Goal: Transaction & Acquisition: Purchase product/service

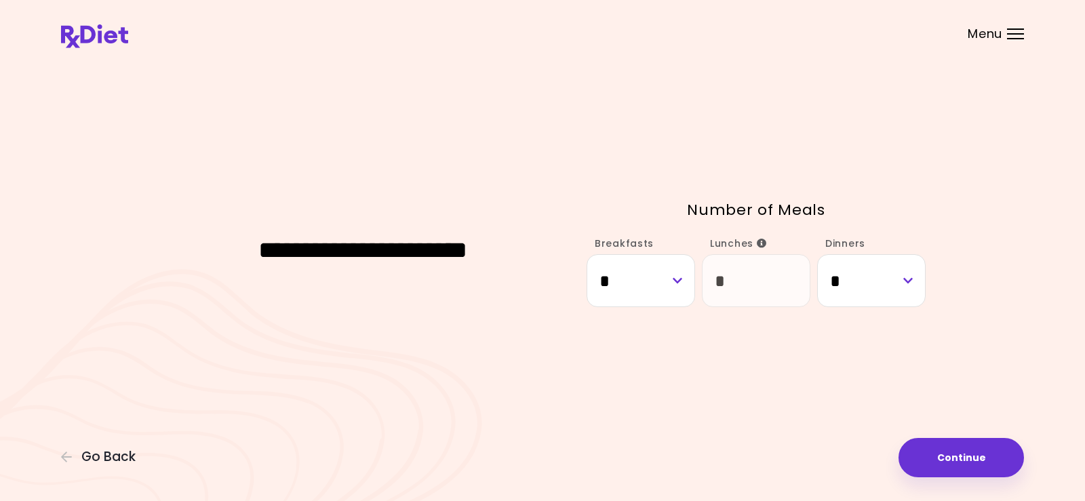
select select "*"
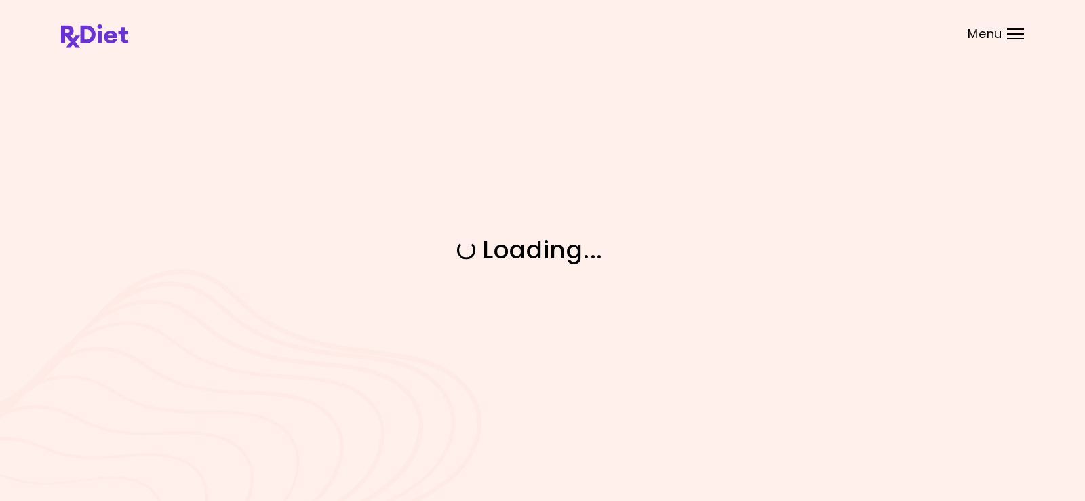
select select "*"
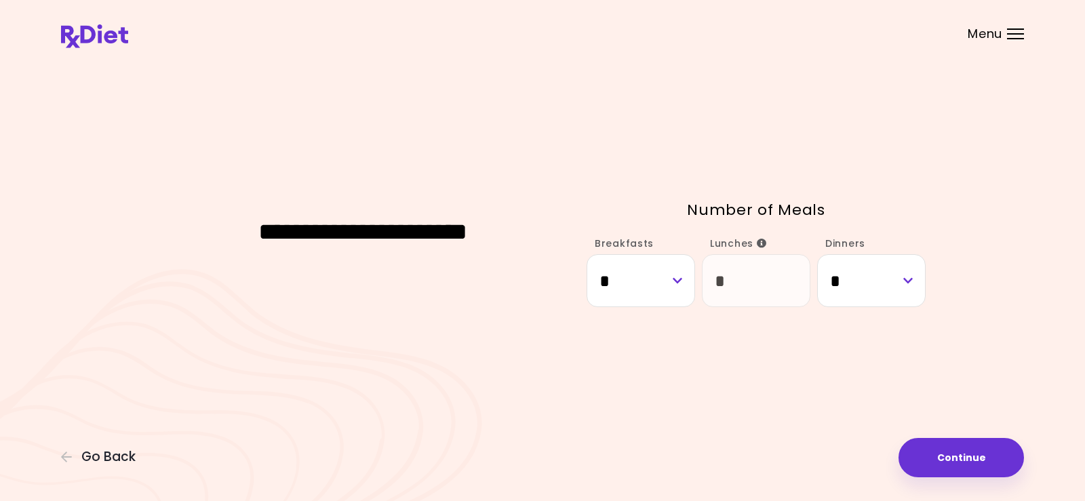
click at [1023, 33] on div at bounding box center [1015, 33] width 17 height 1
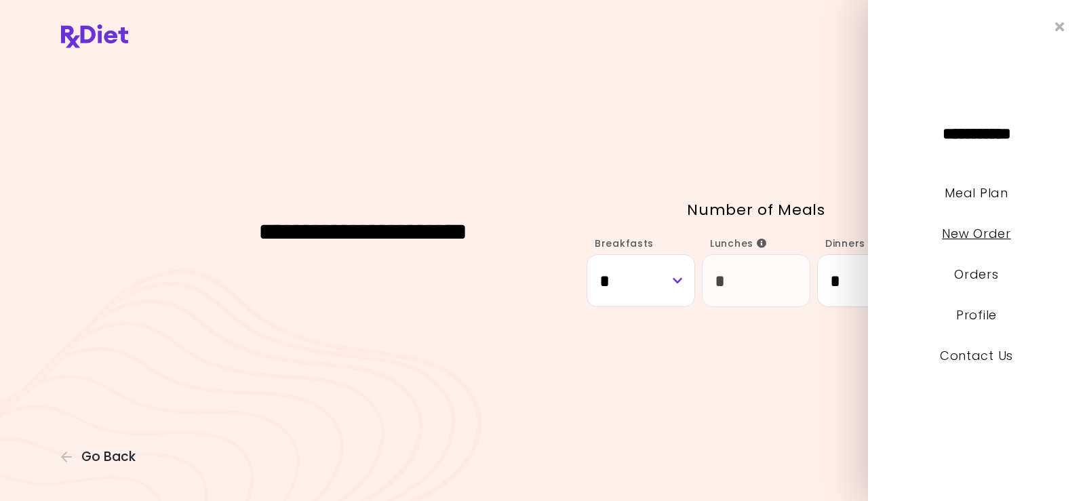
click at [964, 233] on link "New Order" at bounding box center [976, 233] width 68 height 17
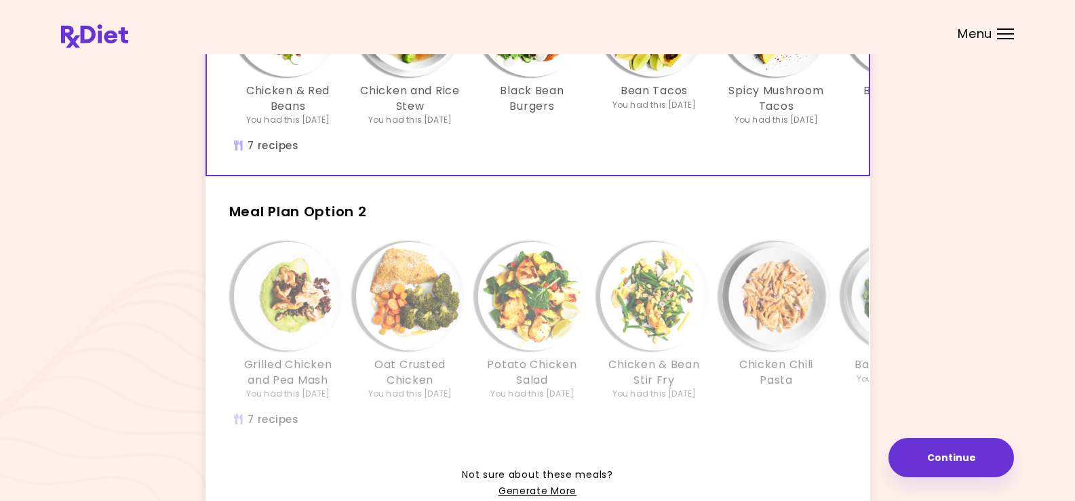
scroll to position [321, 0]
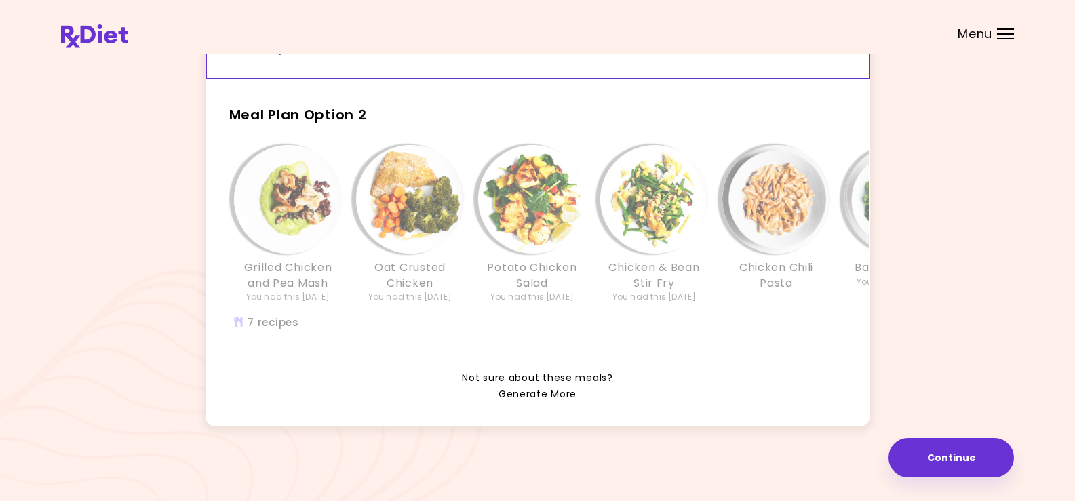
click at [540, 396] on link "Generate More" at bounding box center [537, 394] width 78 height 16
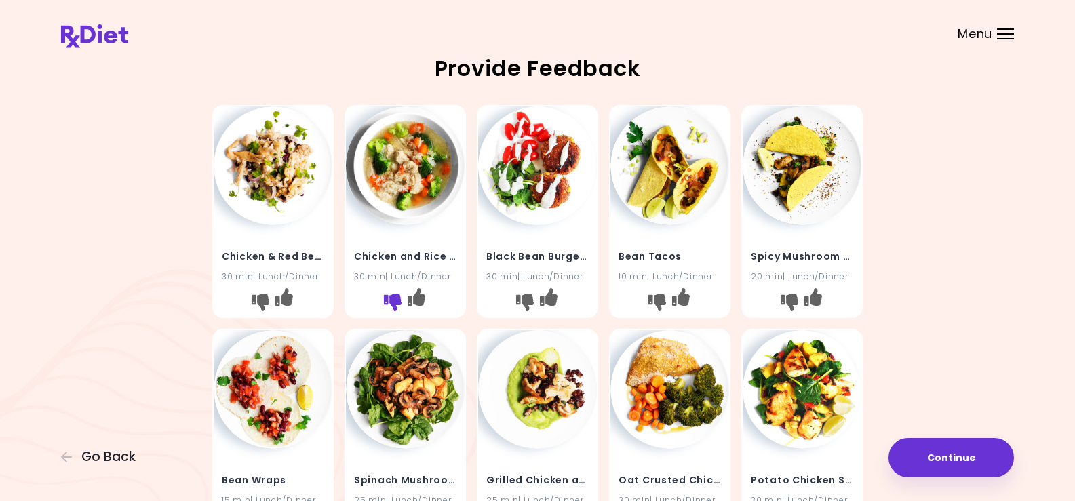
click at [387, 294] on icon "I don't like this recipe" at bounding box center [393, 303] width 18 height 18
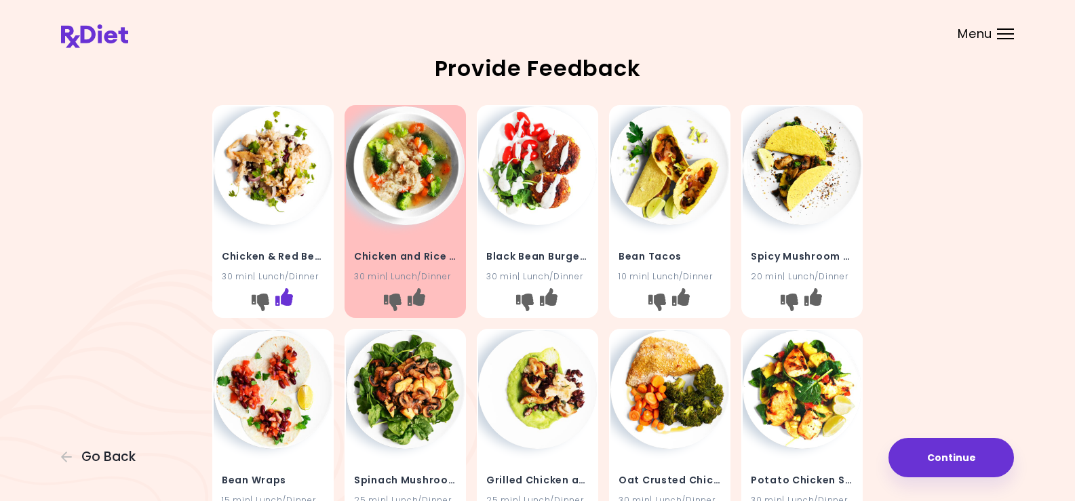
click at [287, 294] on icon "I like this recipe" at bounding box center [284, 297] width 18 height 18
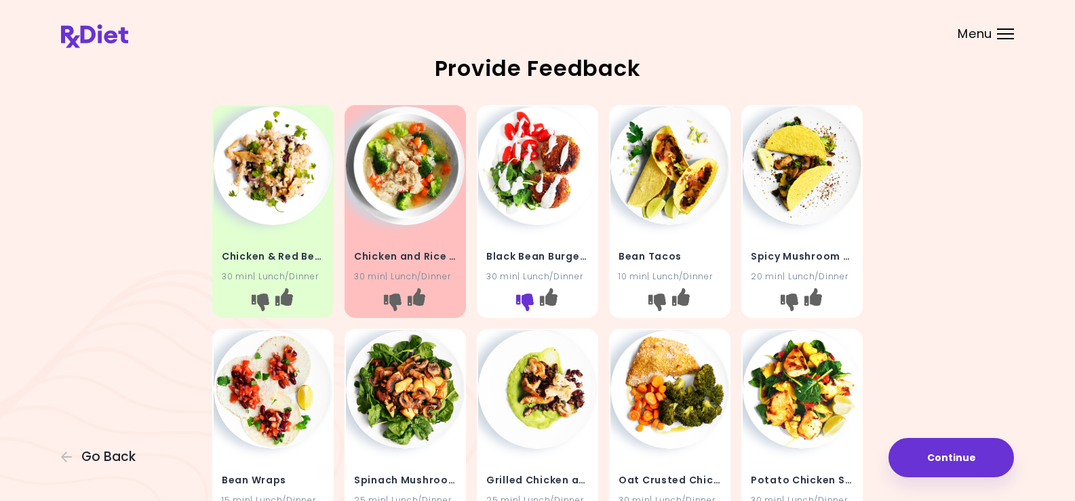
click at [521, 297] on icon "I don't like this recipe" at bounding box center [525, 303] width 18 height 18
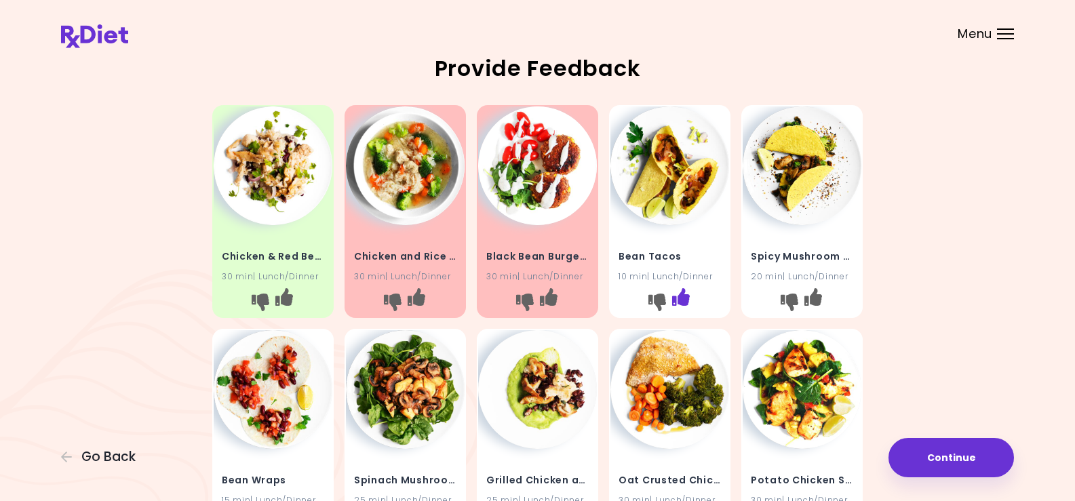
click at [684, 294] on icon "I like this recipe" at bounding box center [681, 297] width 18 height 18
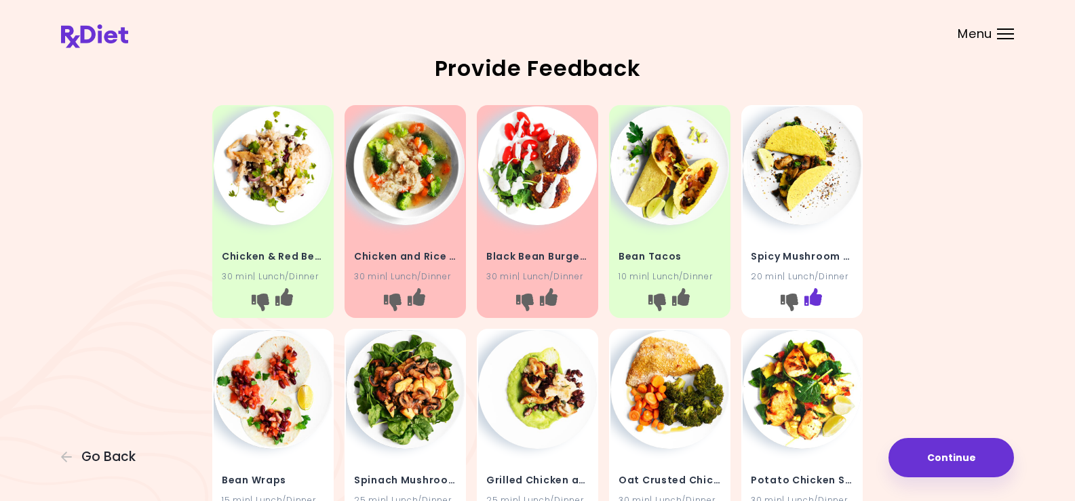
click at [817, 297] on icon "I like this recipe" at bounding box center [813, 297] width 18 height 18
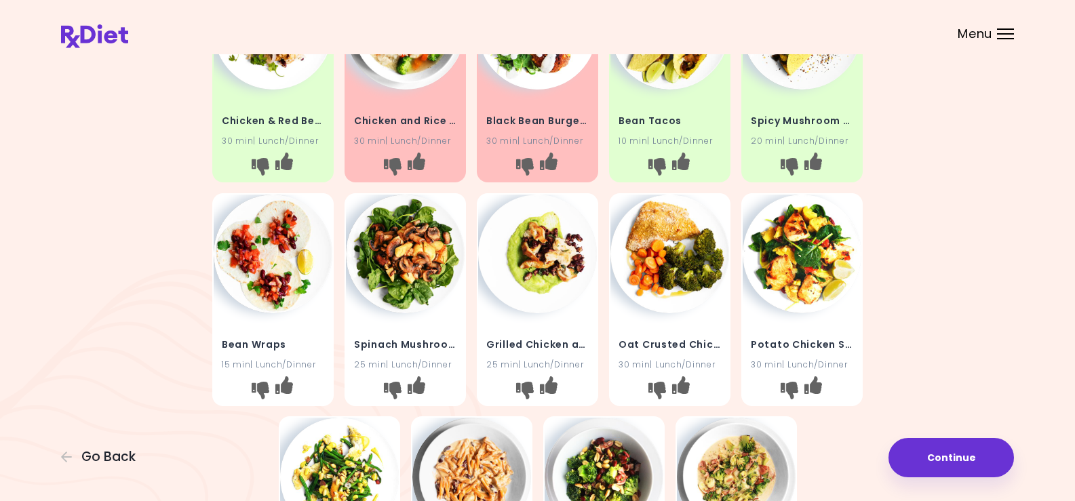
scroll to position [203, 0]
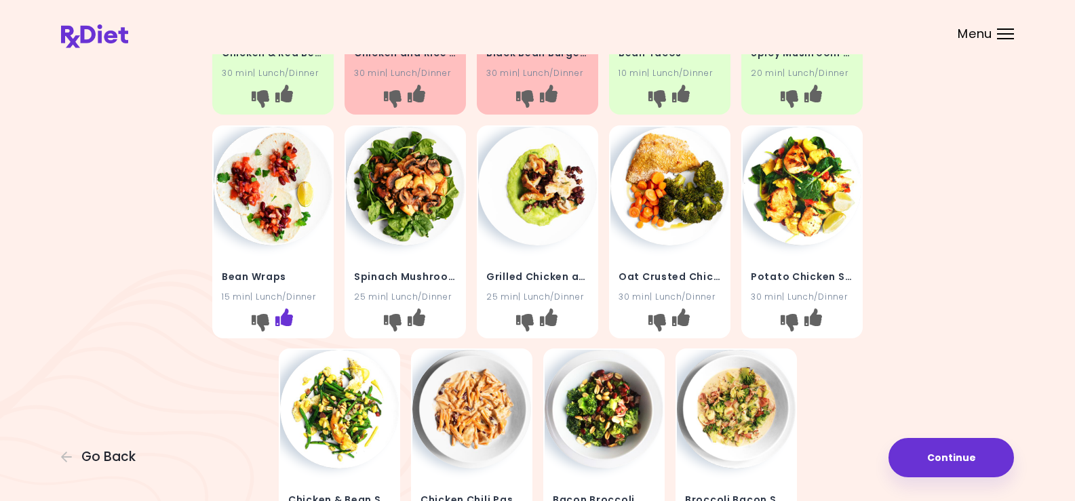
click at [286, 318] on icon "I like this recipe" at bounding box center [284, 317] width 18 height 18
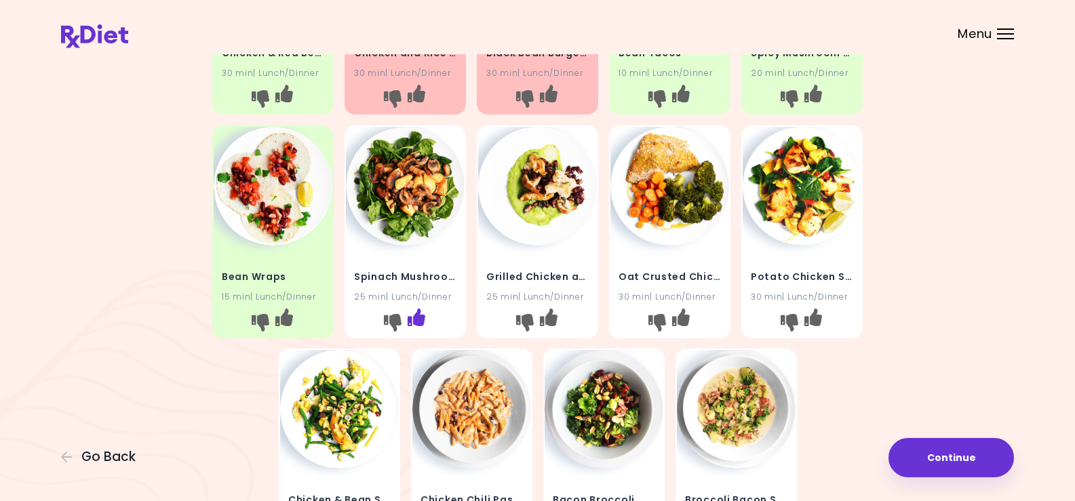
click at [422, 317] on icon "I like this recipe" at bounding box center [416, 317] width 18 height 18
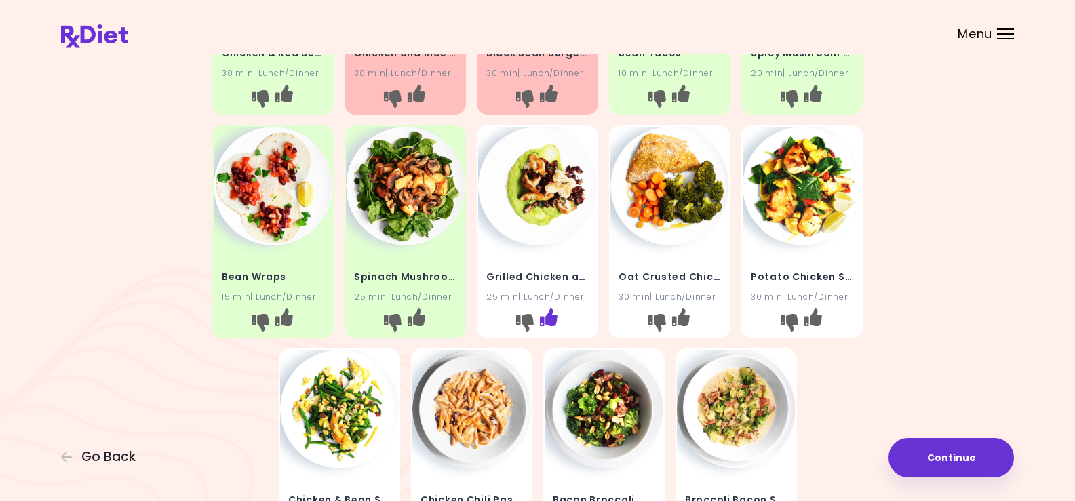
click at [549, 311] on icon "I like this recipe" at bounding box center [549, 317] width 18 height 18
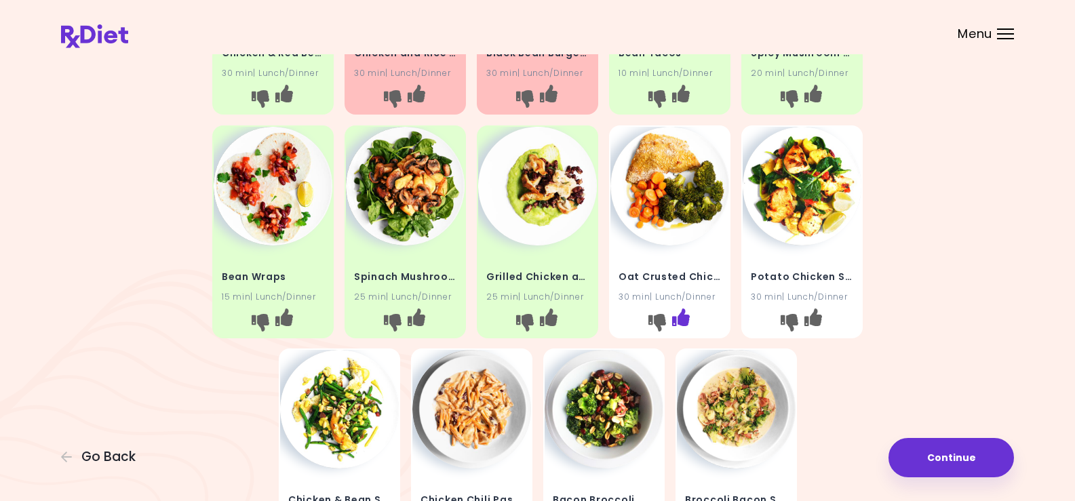
click at [682, 314] on icon "I like this recipe" at bounding box center [681, 317] width 18 height 18
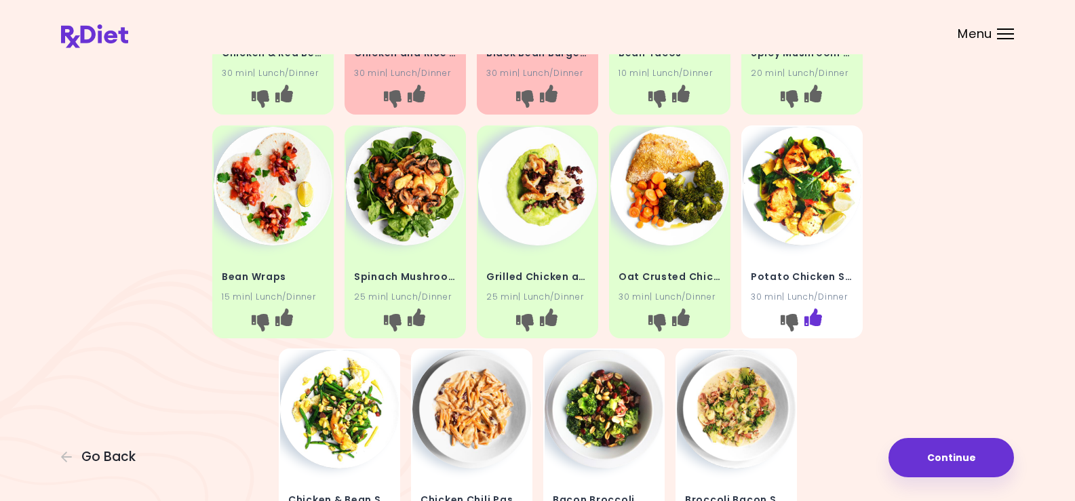
click at [812, 316] on icon "I like this recipe" at bounding box center [813, 317] width 18 height 18
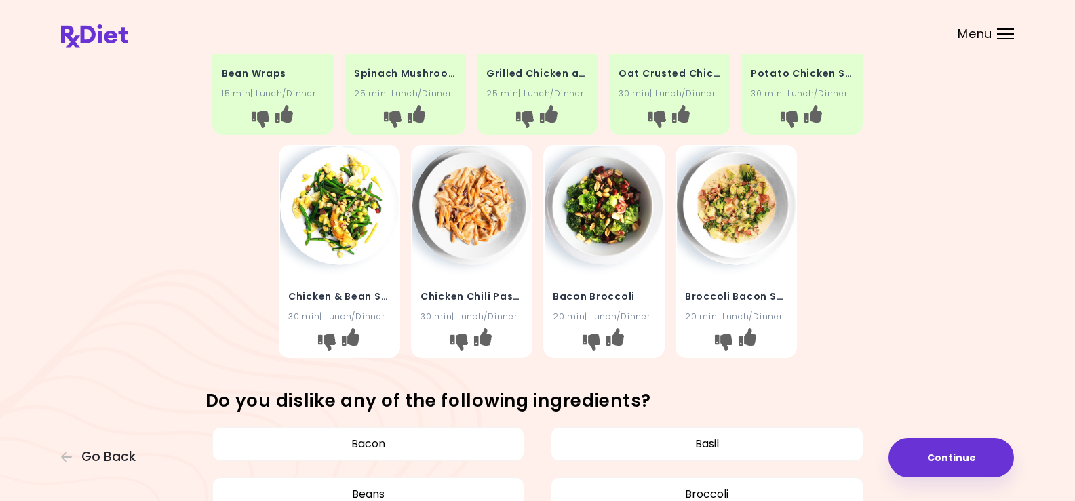
scroll to position [475, 0]
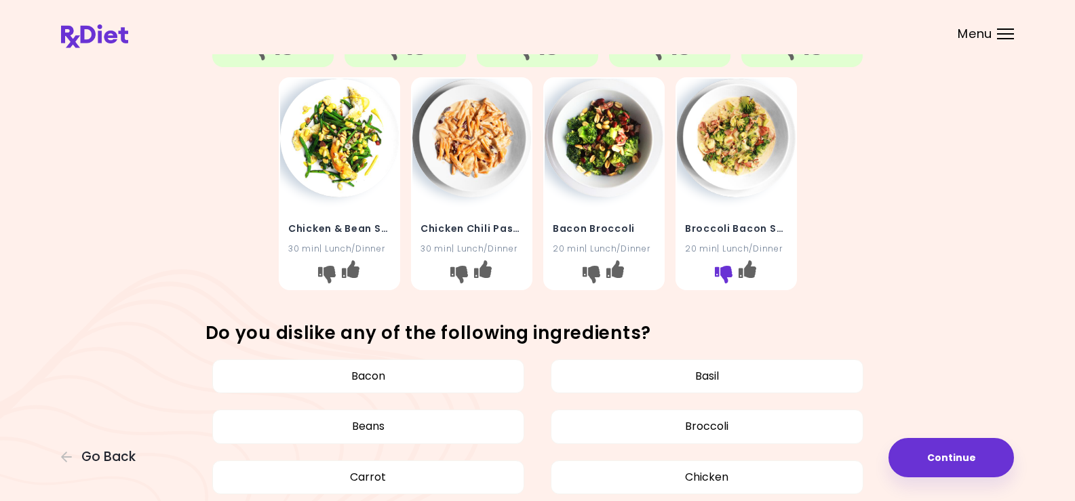
click at [728, 275] on icon "I don't like this recipe" at bounding box center [723, 275] width 18 height 18
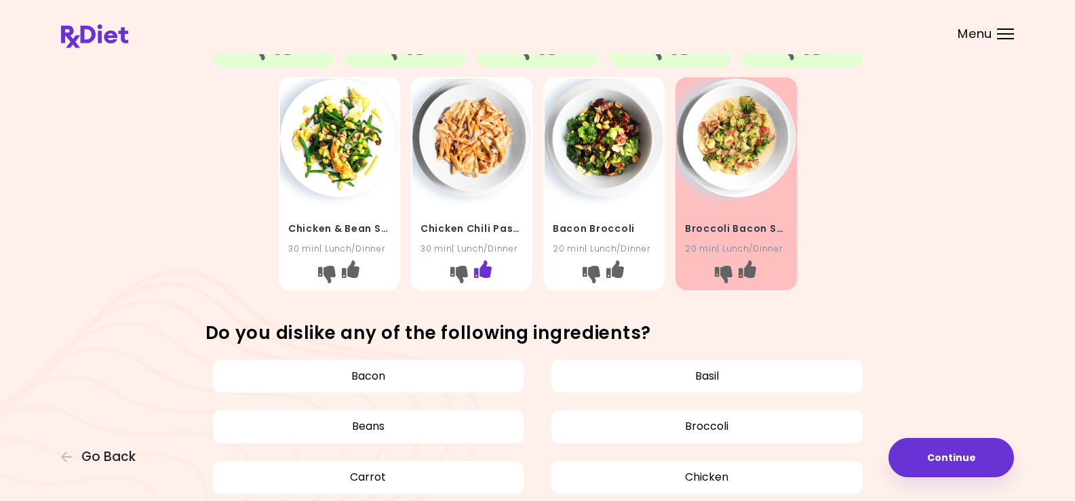
click at [479, 273] on icon "I like this recipe" at bounding box center [482, 269] width 18 height 18
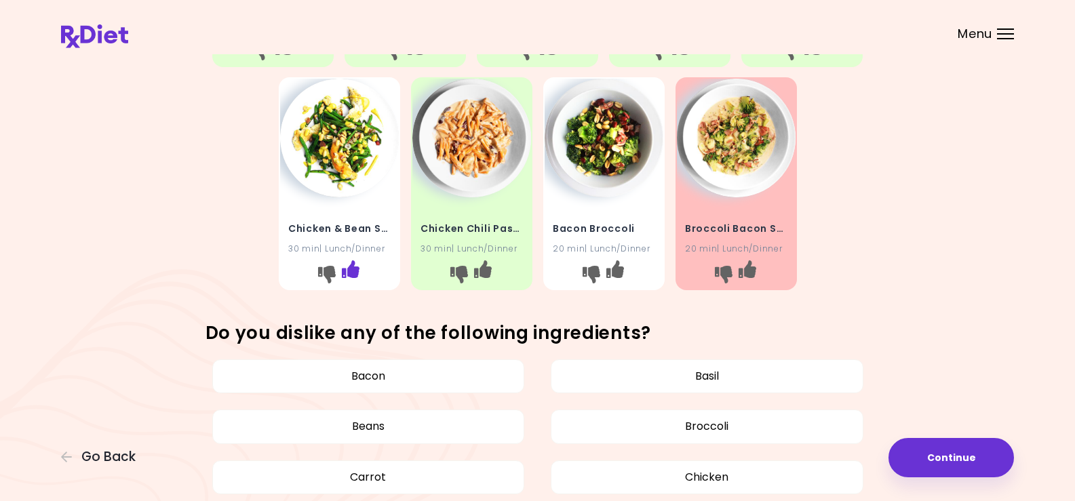
click at [354, 268] on icon "I like this recipe" at bounding box center [350, 269] width 18 height 18
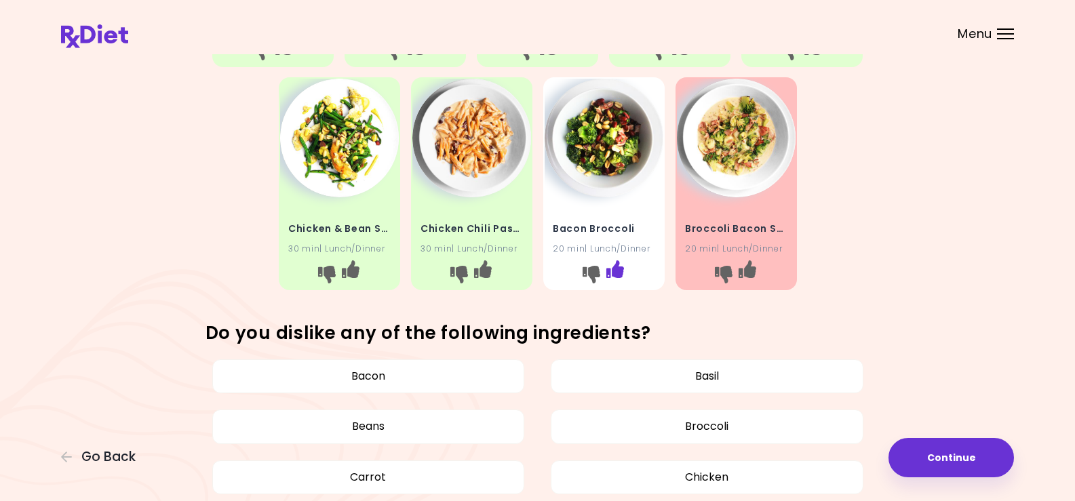
click at [616, 269] on icon "I like this recipe" at bounding box center [614, 269] width 18 height 18
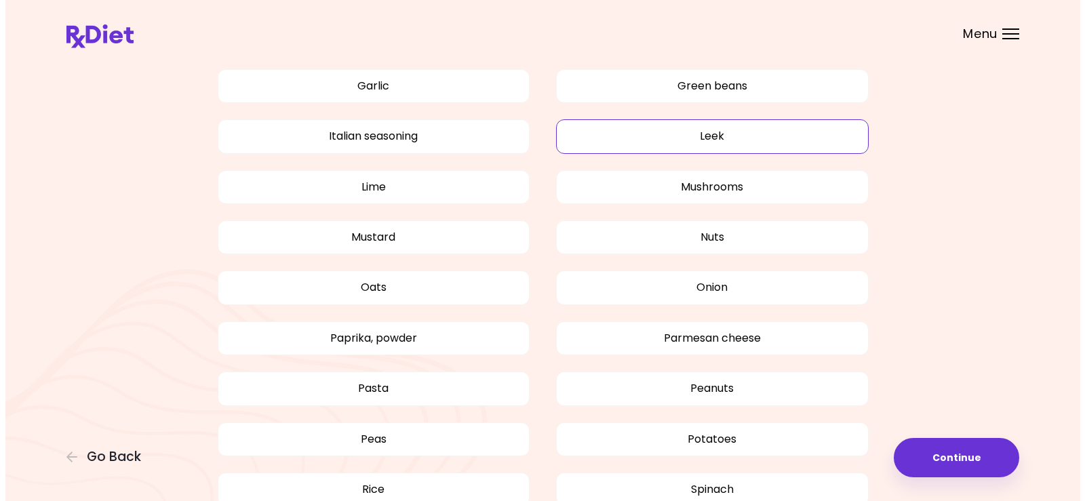
scroll to position [1206, 0]
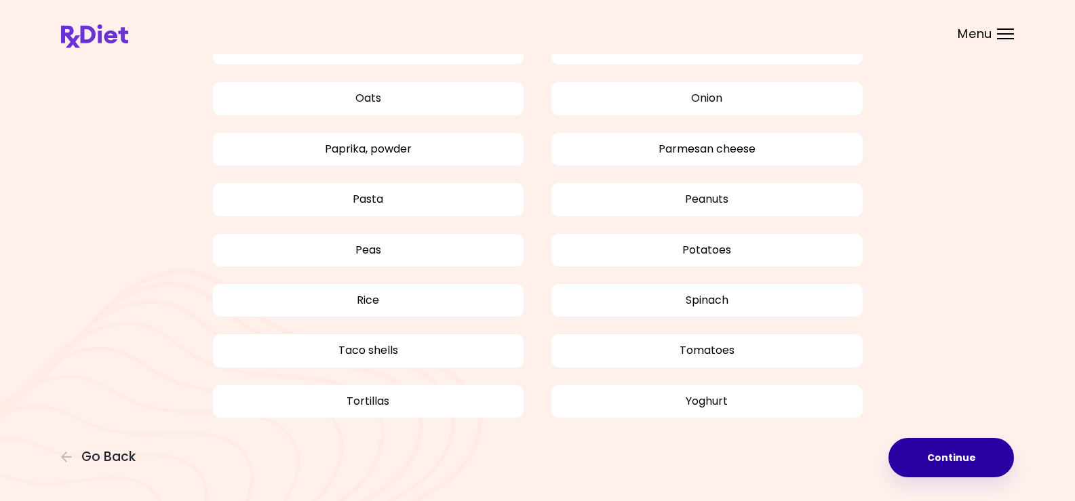
click at [959, 460] on button "Continue" at bounding box center [950, 457] width 125 height 39
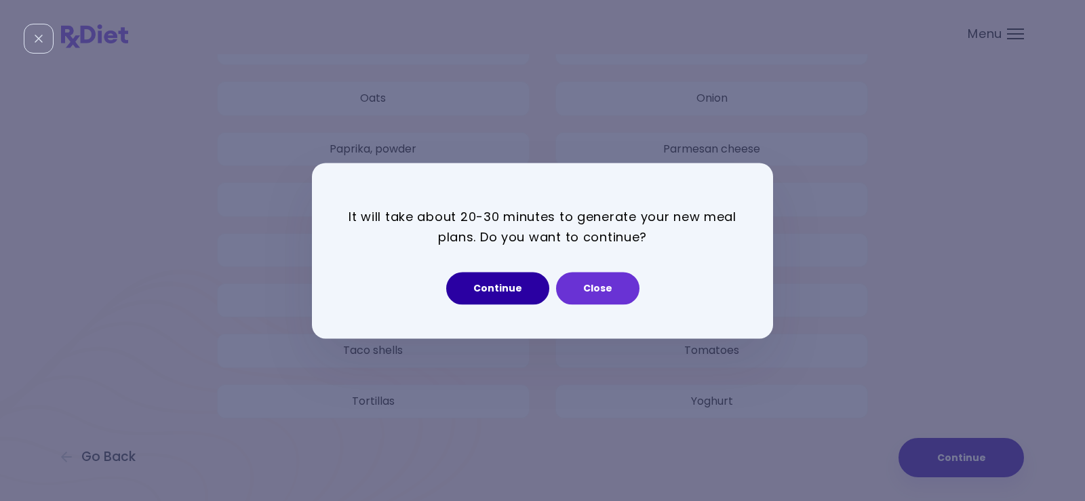
click at [502, 283] on button "Continue" at bounding box center [497, 288] width 103 height 33
select select "*"
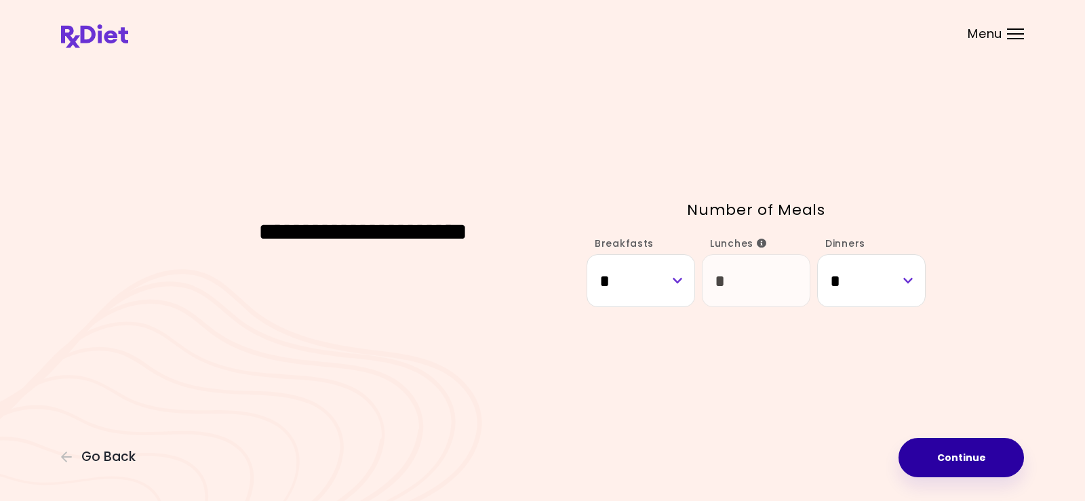
click at [958, 461] on button "Continue" at bounding box center [960, 457] width 125 height 39
